Goal: Information Seeking & Learning: Learn about a topic

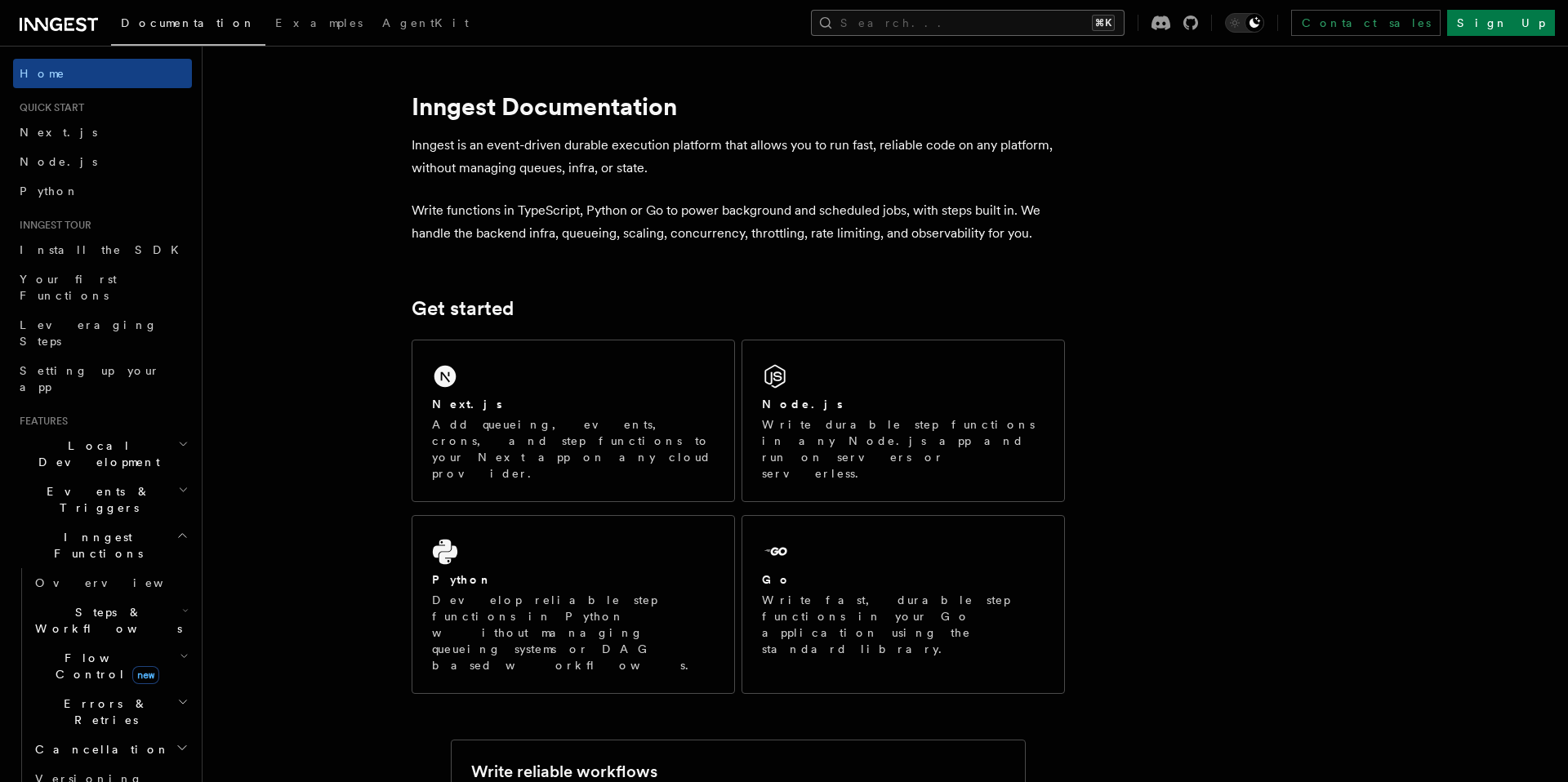
click at [1082, 26] on button "Search... ⌘K" at bounding box center [967, 23] width 314 height 26
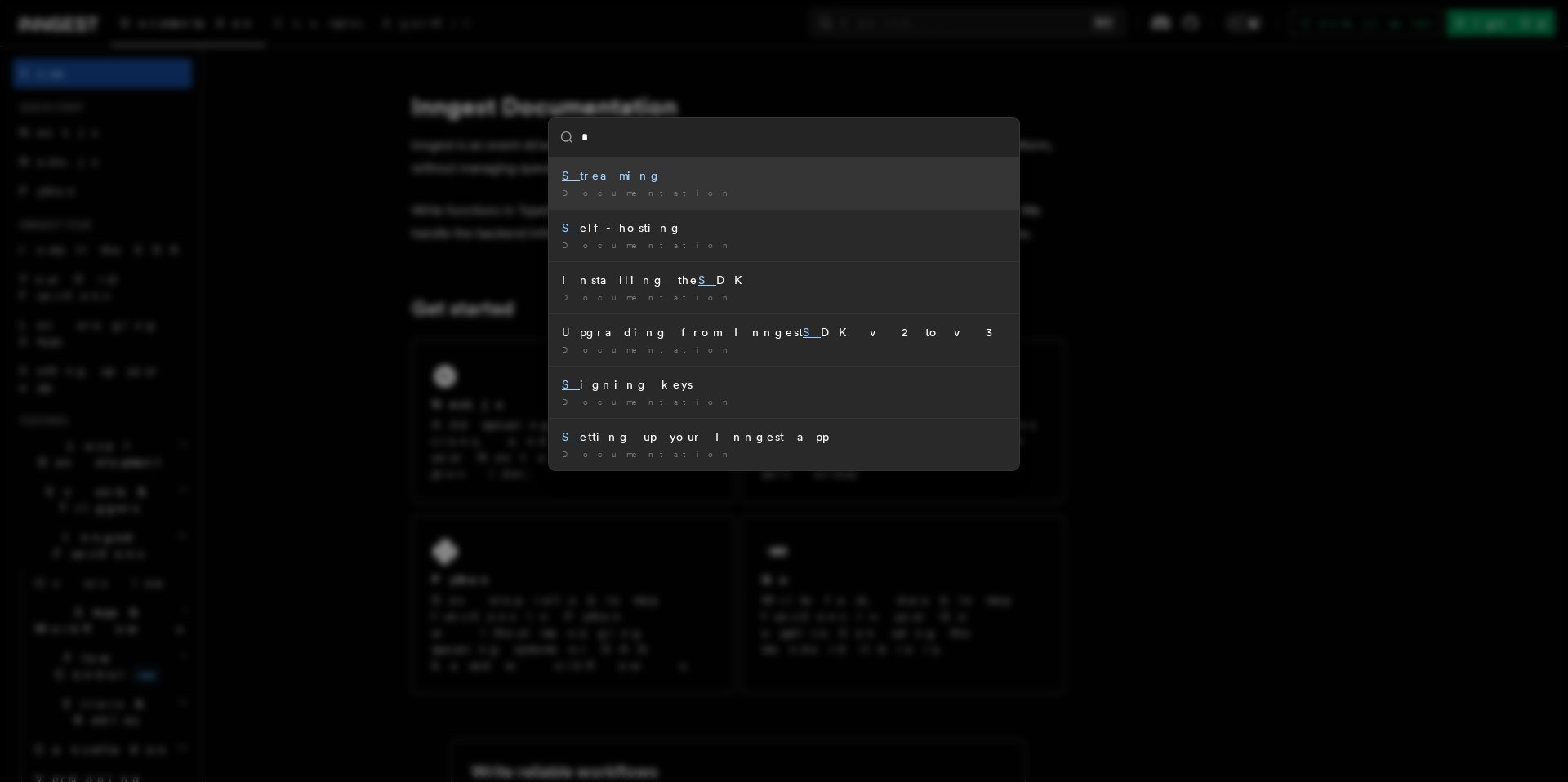
type input "**"
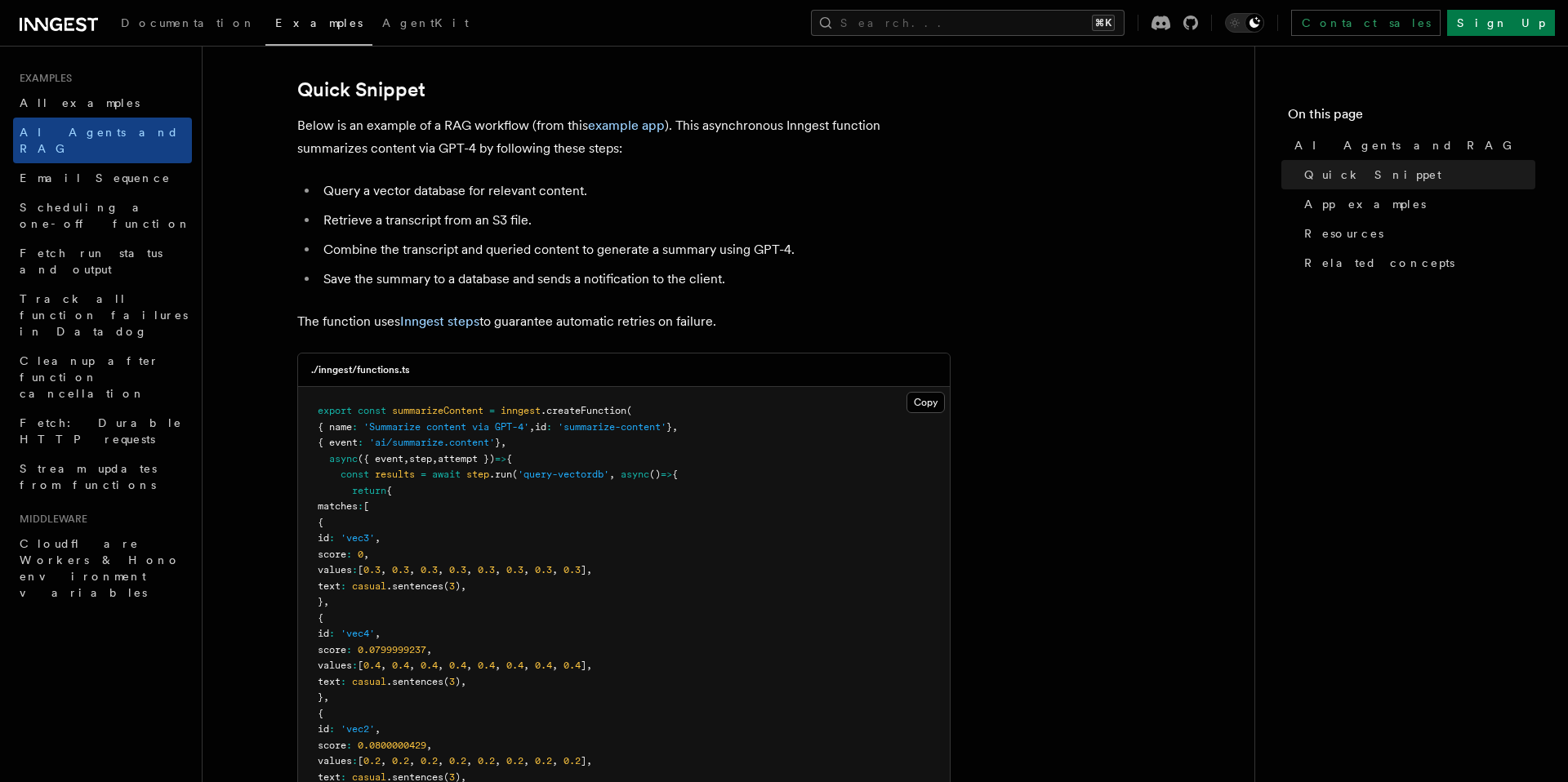
scroll to position [706, 0]
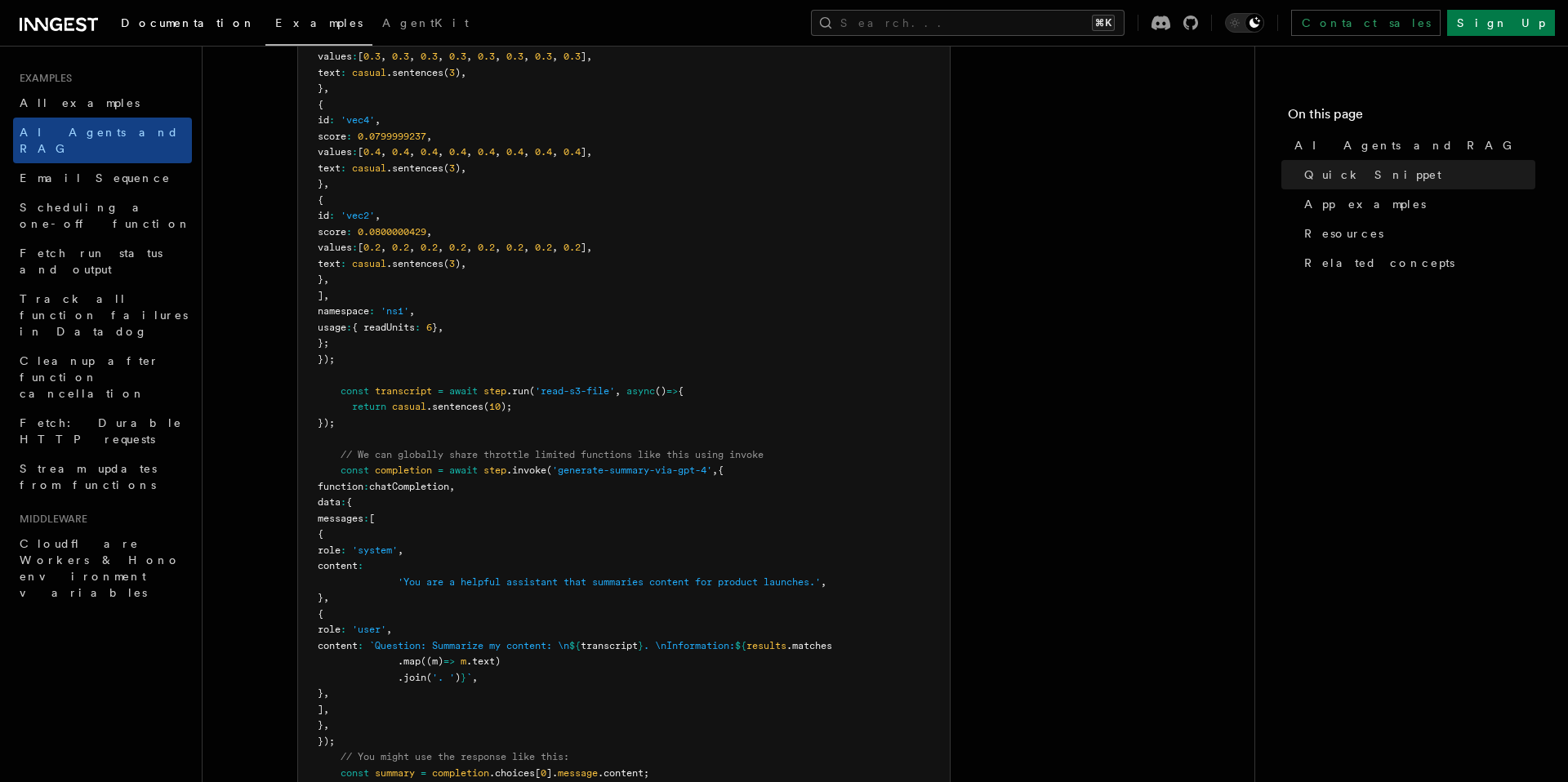
click at [162, 25] on span "Documentation" at bounding box center [188, 22] width 134 height 13
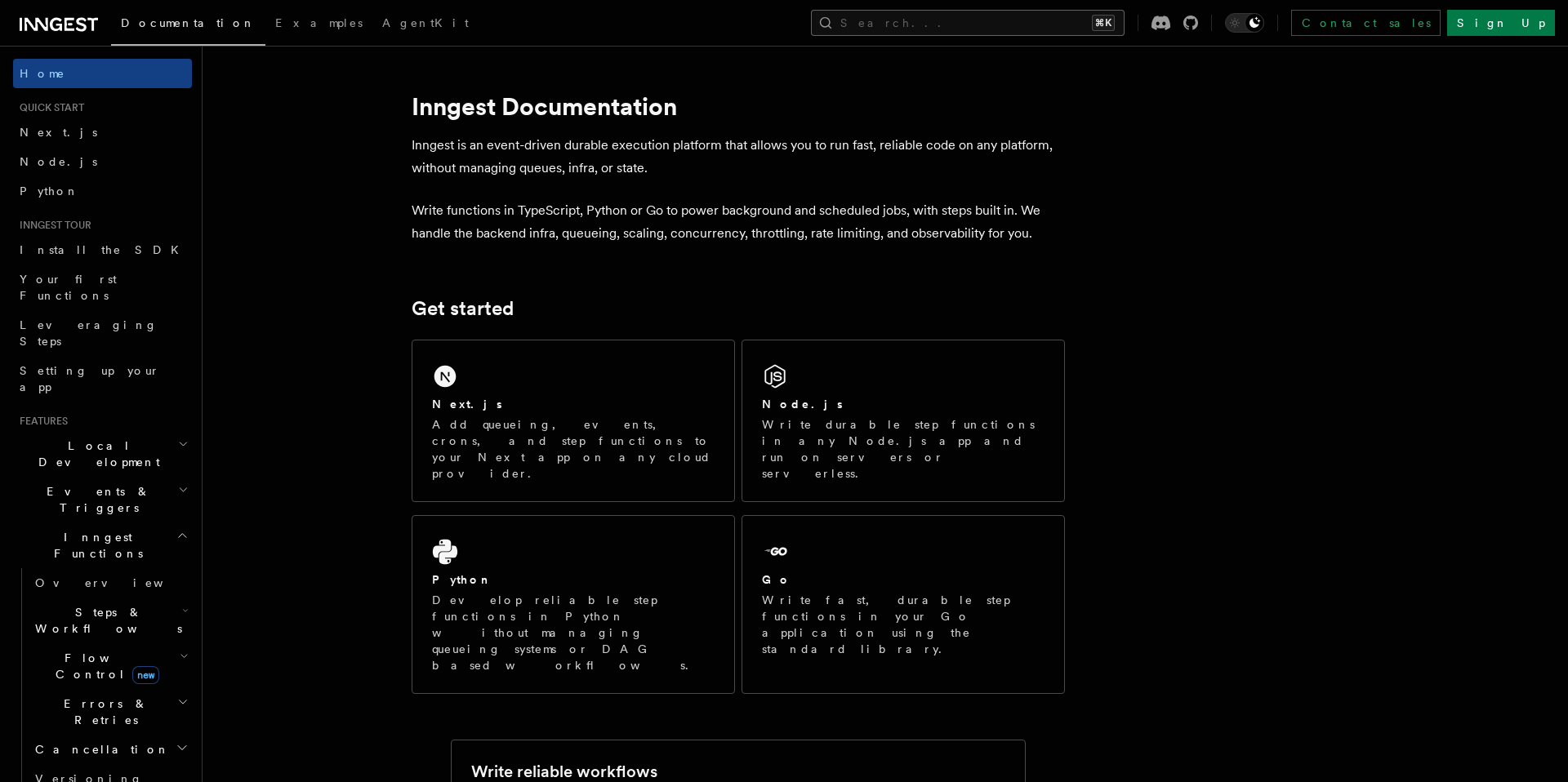
click at [1012, 27] on button "Search... ⌘K" at bounding box center [967, 23] width 314 height 26
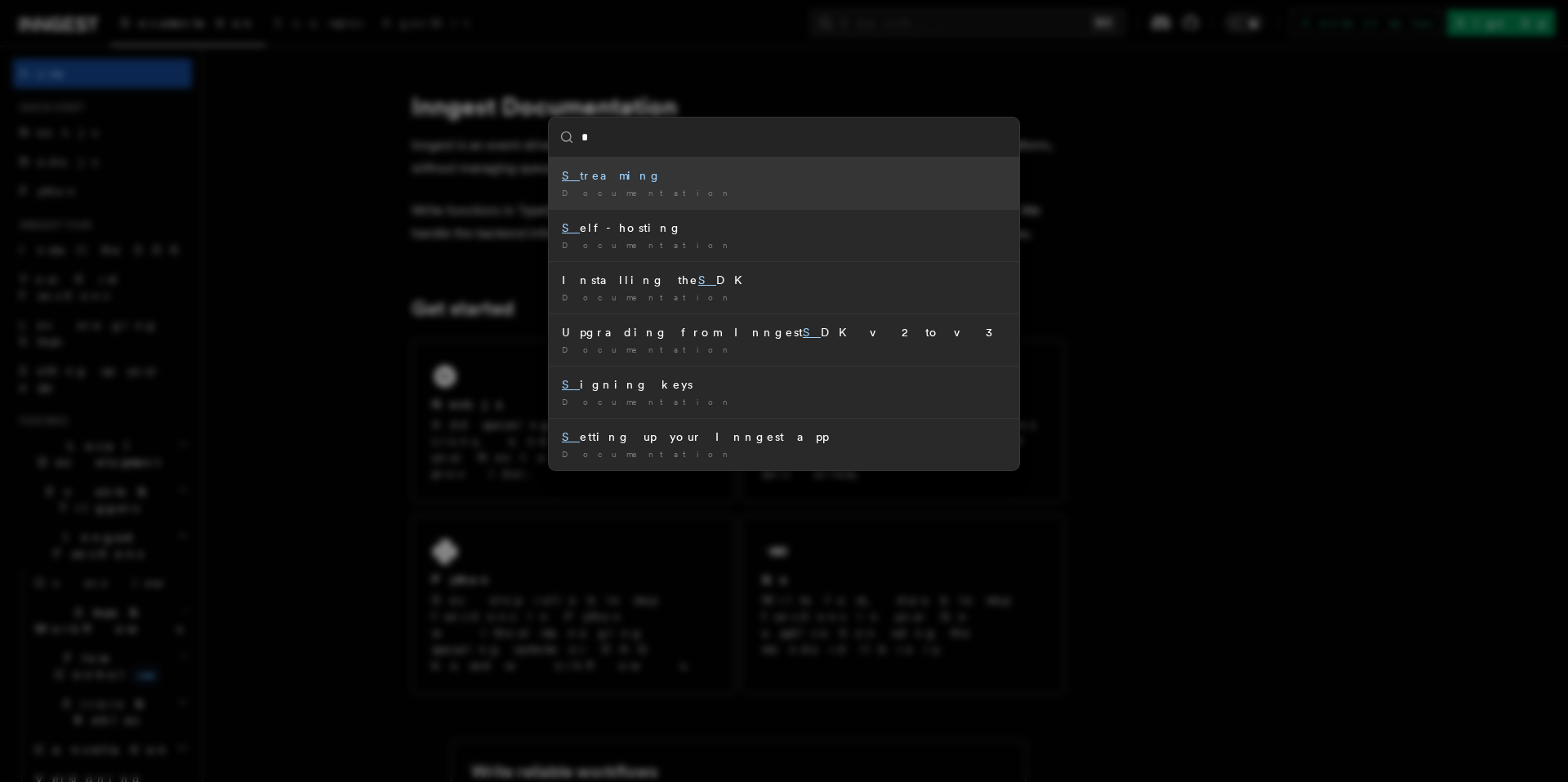
type input "**"
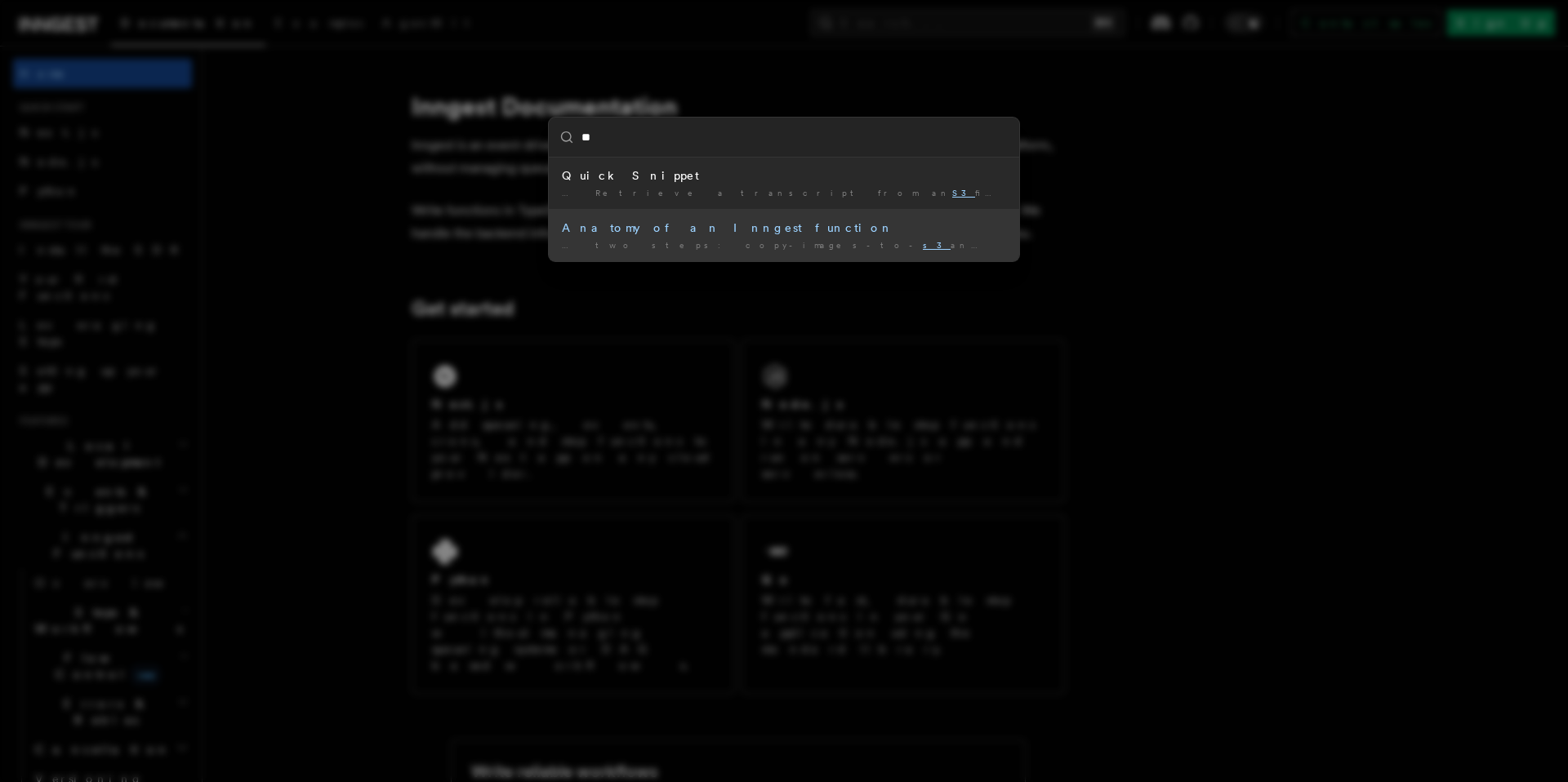
click at [728, 233] on div "Anatomy of an Inngest function" at bounding box center [784, 227] width 444 height 16
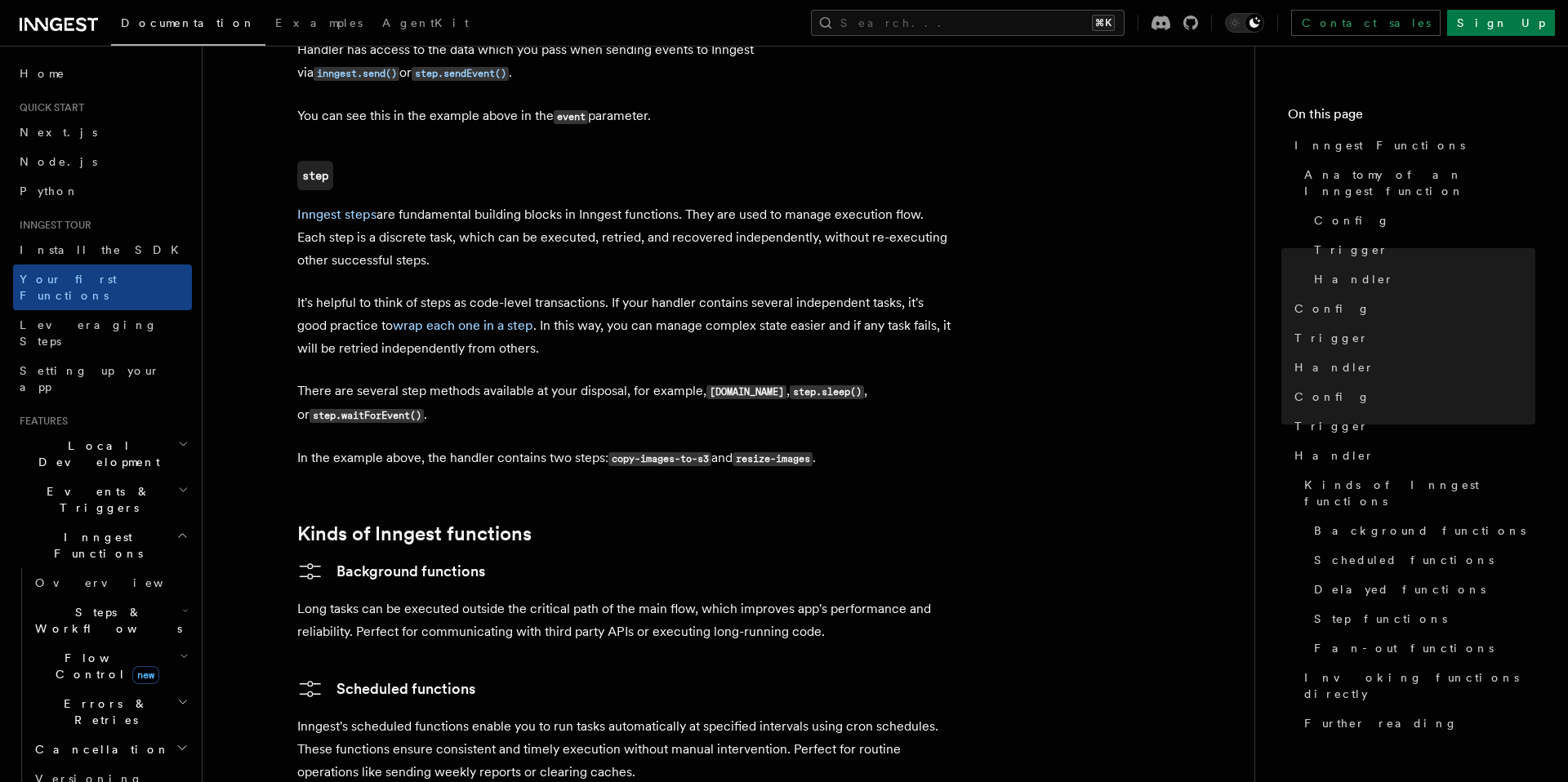
scroll to position [279, 0]
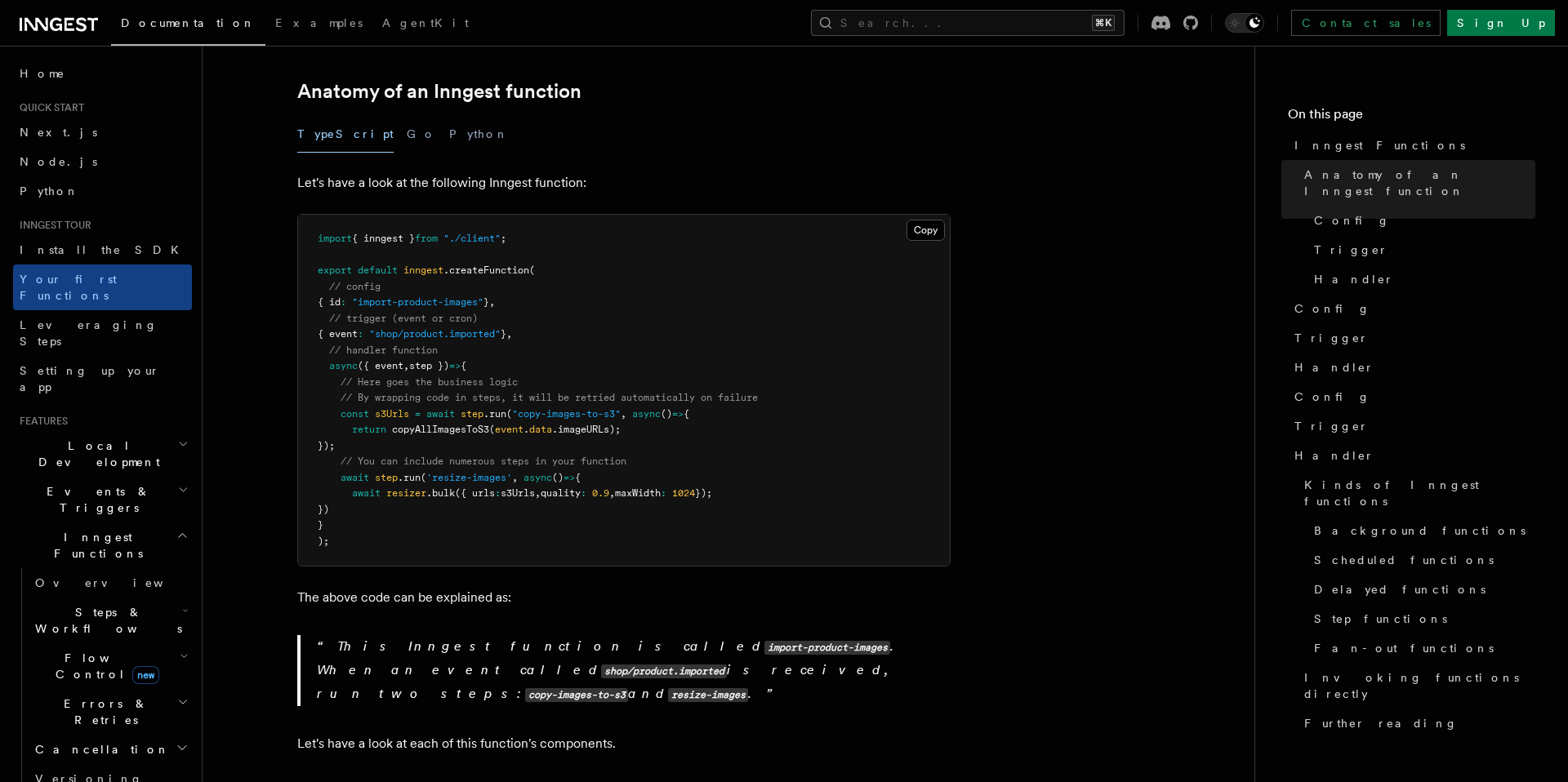
click at [176, 529] on icon "button" at bounding box center [182, 535] width 12 height 13
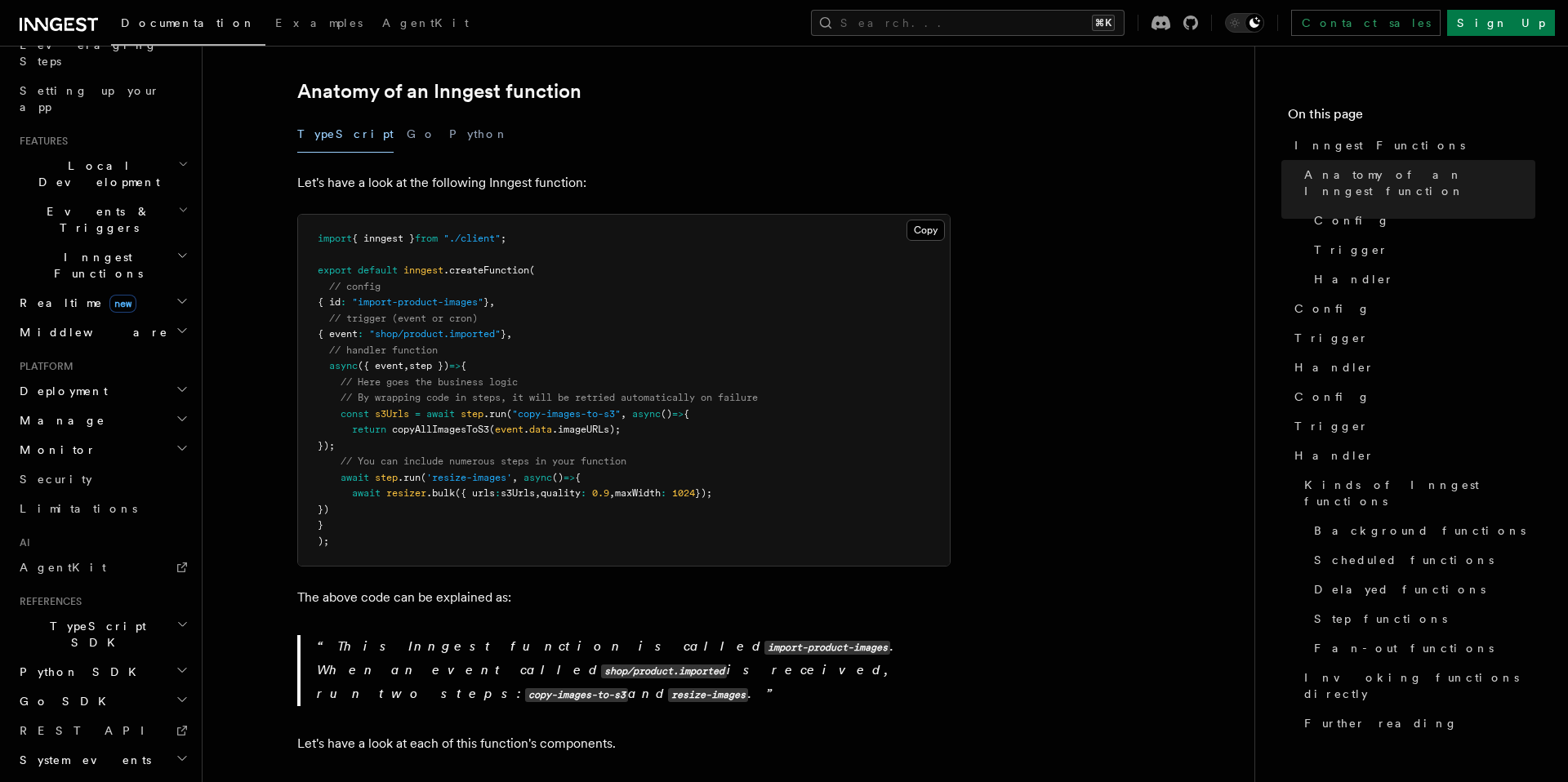
scroll to position [318, 0]
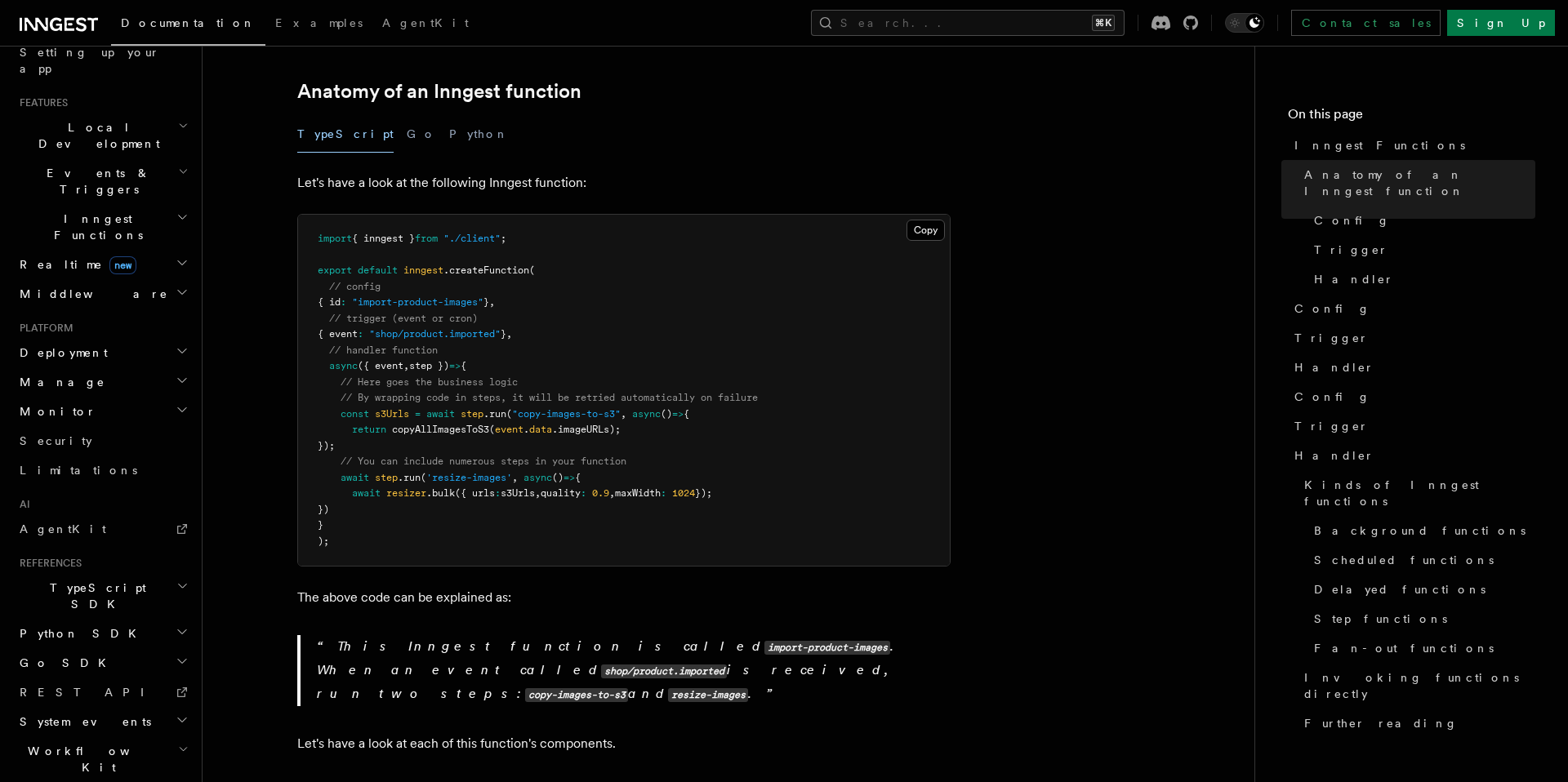
click at [121, 707] on h2 "System events" at bounding box center [102, 722] width 179 height 30
